Goal: Information Seeking & Learning: Learn about a topic

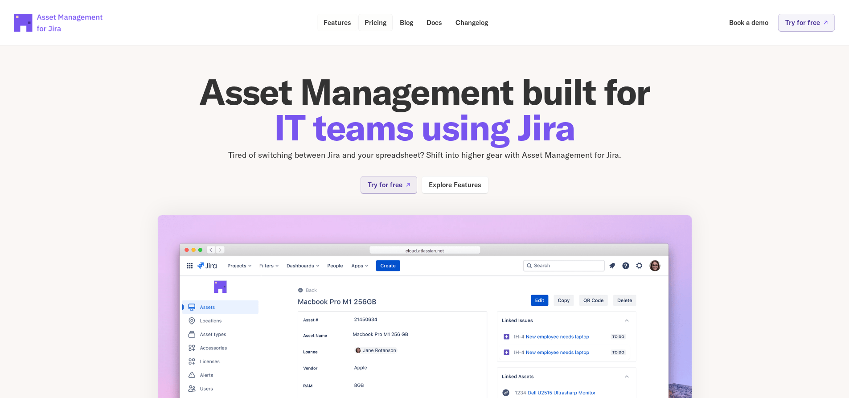
click at [351, 25] on link "Features" at bounding box center [337, 22] width 40 height 17
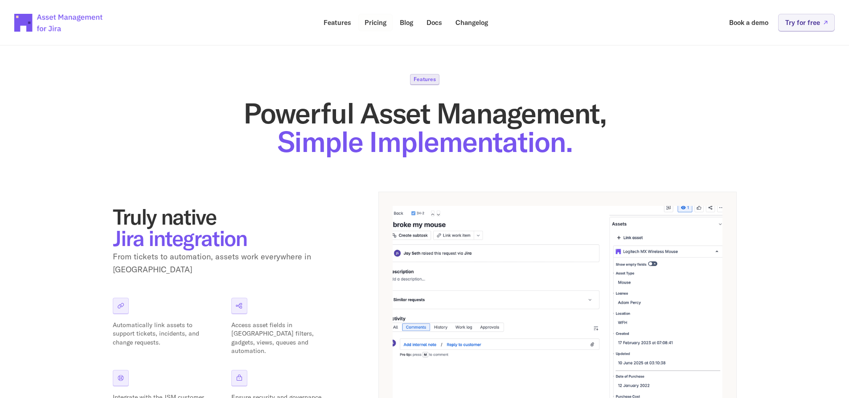
click at [371, 24] on p "Pricing" at bounding box center [375, 22] width 22 height 7
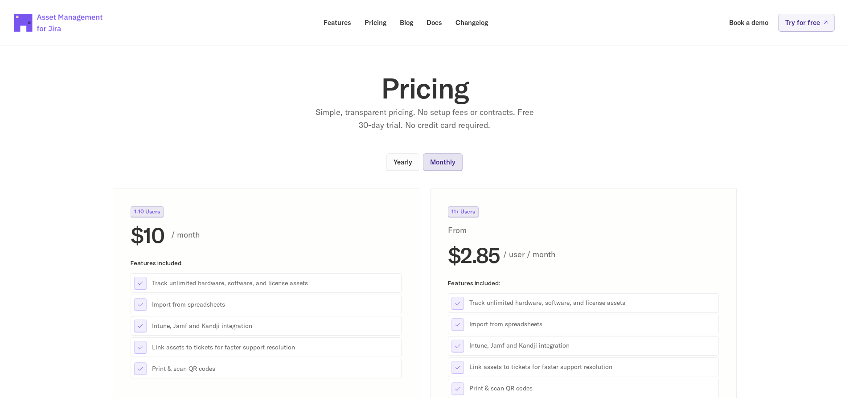
click at [446, 165] on p "Monthly" at bounding box center [442, 162] width 25 height 7
click at [417, 165] on link "Yearly" at bounding box center [402, 161] width 33 height 17
click at [440, 165] on p "Monthly" at bounding box center [442, 162] width 25 height 7
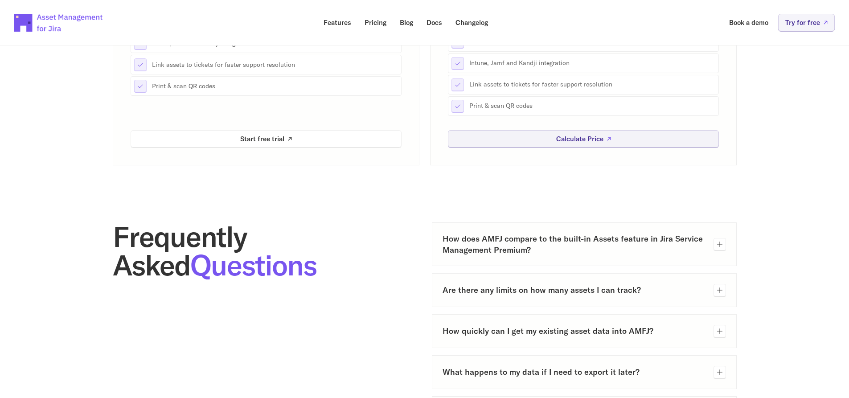
scroll to position [160, 0]
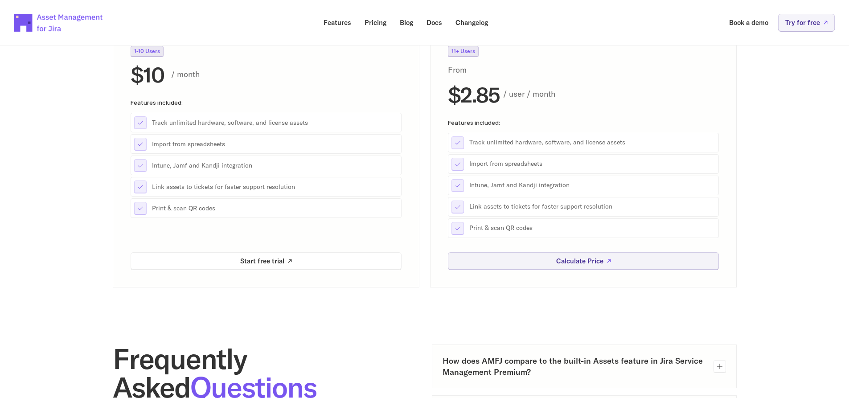
click at [189, 124] on p "Track unlimited hardware, software, and license assets" at bounding box center [275, 122] width 246 height 9
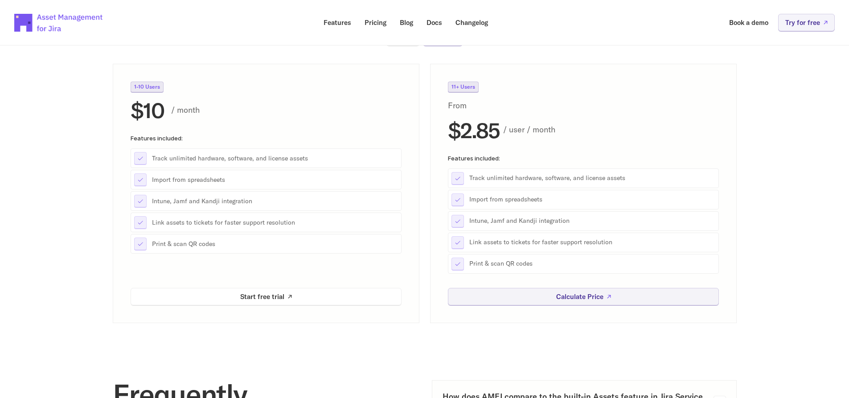
scroll to position [107, 0]
